Goal: Task Accomplishment & Management: Manage account settings

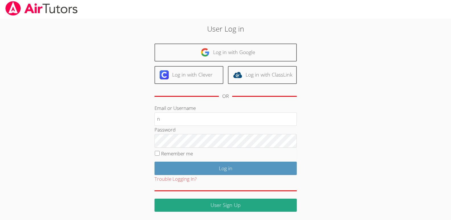
scroll to position [2, 0]
type input "[EMAIL_ADDRESS][DOMAIN_NAME]"
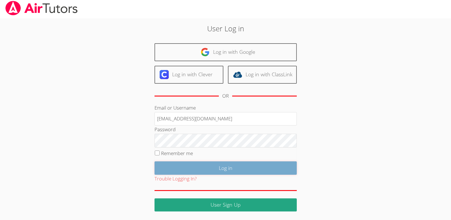
click at [222, 166] on input "Log in" at bounding box center [226, 167] width 142 height 13
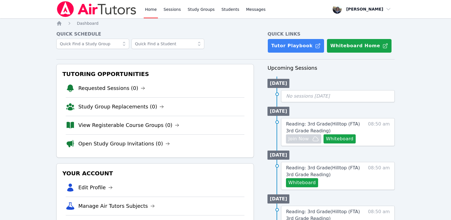
click at [200, 46] on icon at bounding box center [199, 44] width 6 height 6
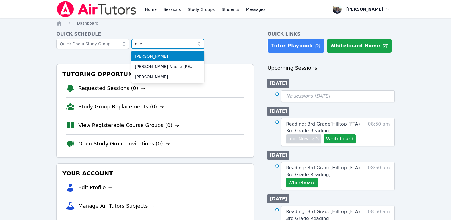
type input "elle"
click at [146, 56] on span "Elle Abad" at bounding box center [168, 57] width 66 height 6
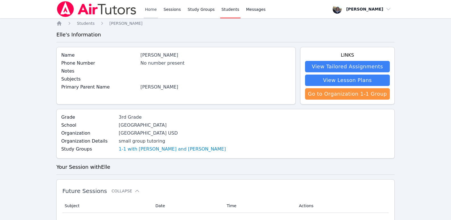
click at [151, 9] on link "Home" at bounding box center [151, 9] width 14 height 18
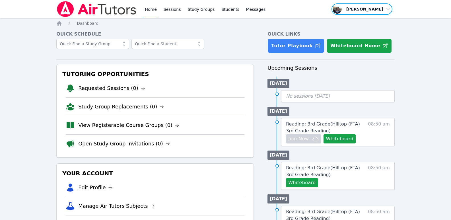
click at [389, 9] on span "button" at bounding box center [362, 9] width 62 height 13
click at [346, 33] on button "Logout" at bounding box center [364, 32] width 55 height 10
